Goal: Task Accomplishment & Management: Complete application form

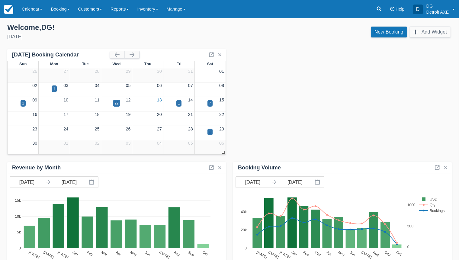
click at [160, 99] on link "13" at bounding box center [159, 100] width 5 height 5
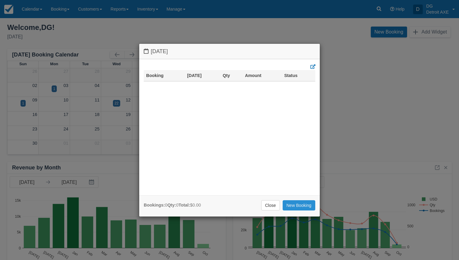
click at [299, 208] on link "New Booking" at bounding box center [299, 205] width 33 height 10
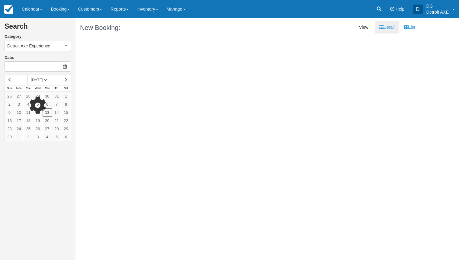
type input "11/13/25"
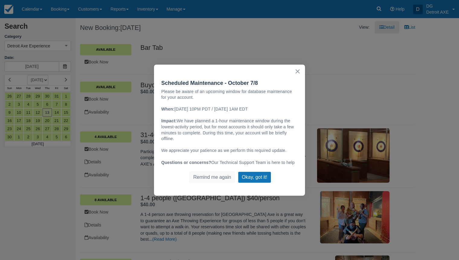
click at [298, 72] on button "×" at bounding box center [298, 71] width 6 height 10
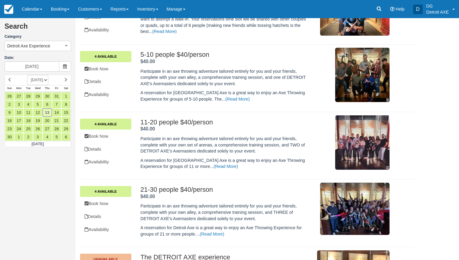
scroll to position [217, 0]
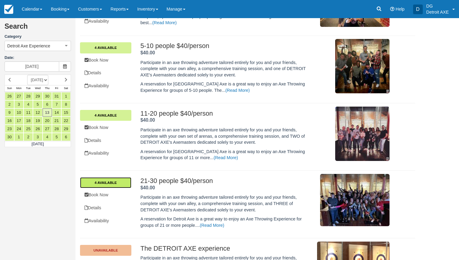
click at [108, 178] on link "4 Available" at bounding box center [105, 182] width 51 height 11
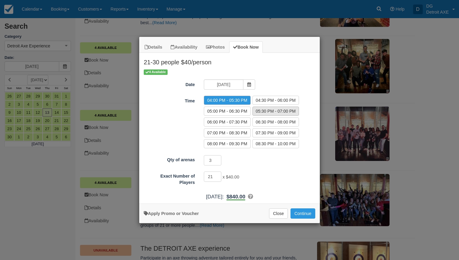
click at [279, 114] on label "05:30 PM - 07:00 PM" at bounding box center [276, 111] width 47 height 9
radio input "true"
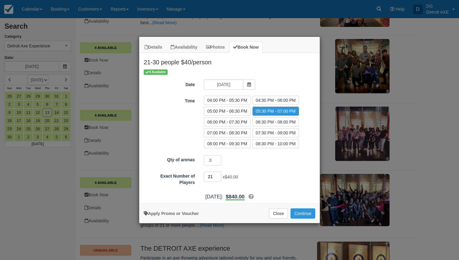
click at [214, 174] on input "21" at bounding box center [213, 177] width 18 height 10
type input "25"
click at [297, 214] on button "Continue" at bounding box center [303, 213] width 25 height 10
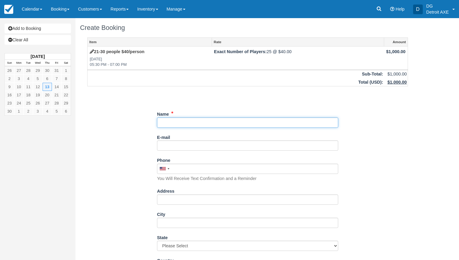
click at [246, 123] on input "Name" at bounding box center [247, 123] width 181 height 10
type input "[PERSON_NAME]"
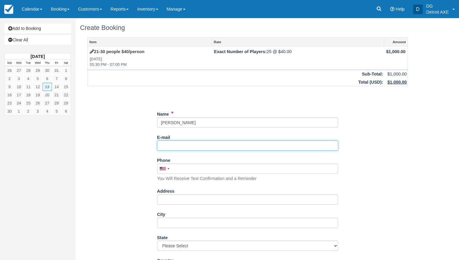
click at [184, 147] on input "E-mail" at bounding box center [247, 145] width 181 height 10
paste input "asohask1@hfhs.org"
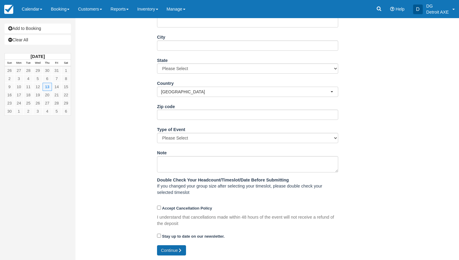
type input "asohask1@hfhs.org"
click at [167, 250] on button "Continue" at bounding box center [171, 250] width 29 height 10
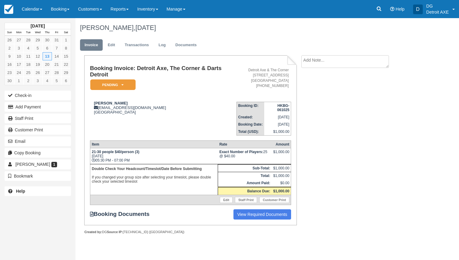
click at [307, 59] on textarea at bounding box center [346, 61] width 88 height 13
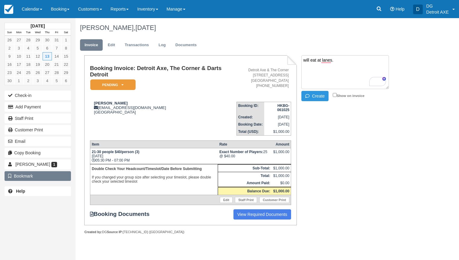
type textarea "will eat at lanes."
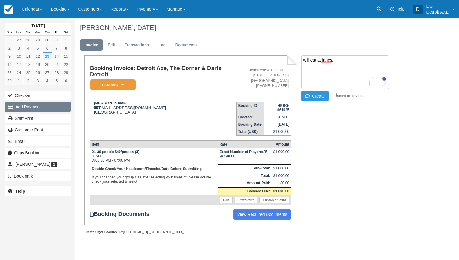
click at [38, 109] on button "Add Payment" at bounding box center [38, 107] width 66 height 10
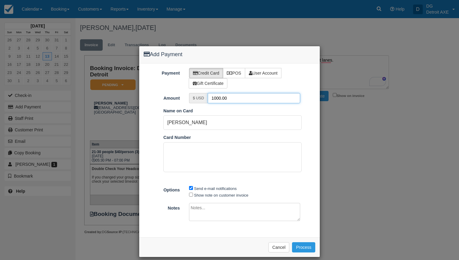
click at [219, 98] on input "1000.00" at bounding box center [254, 98] width 93 height 10
type input "100.00"
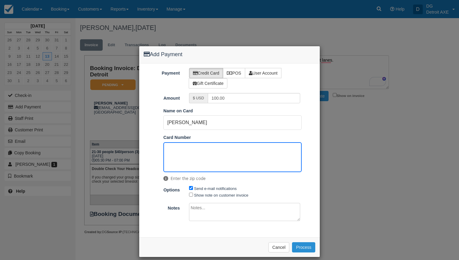
click at [305, 247] on button "Process" at bounding box center [303, 247] width 23 height 10
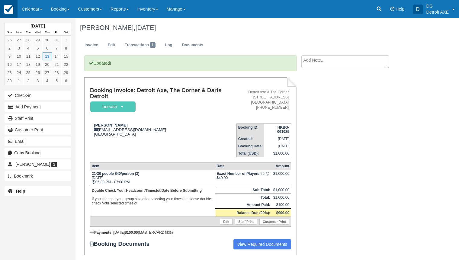
click at [13, 9] on img at bounding box center [8, 9] width 9 height 9
